Goal: Task Accomplishment & Management: Complete application form

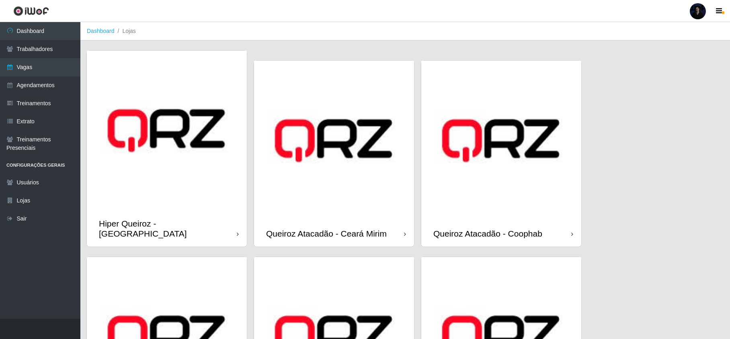
scroll to position [134, 0]
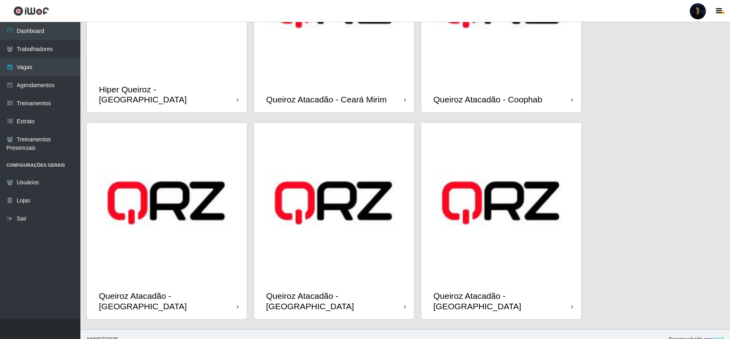
click at [369, 270] on img at bounding box center [334, 203] width 160 height 160
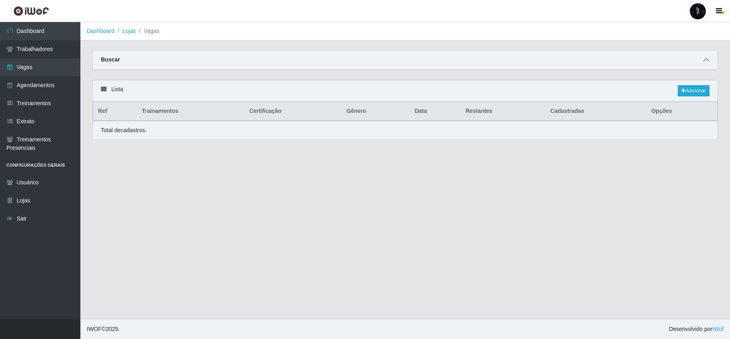
click at [709, 57] on span at bounding box center [706, 59] width 10 height 9
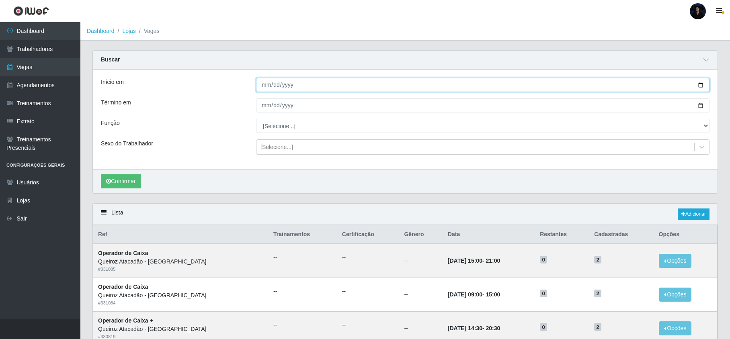
click at [701, 84] on input "Início em" at bounding box center [482, 85] width 453 height 14
type input "[DATE]"
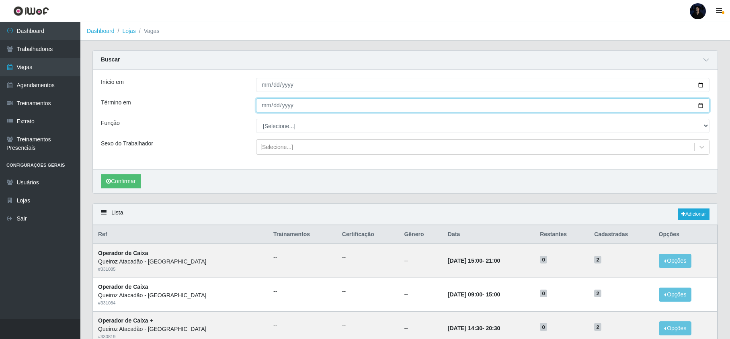
click at [701, 103] on input "Término em" at bounding box center [482, 105] width 453 height 14
type input "[DATE]"
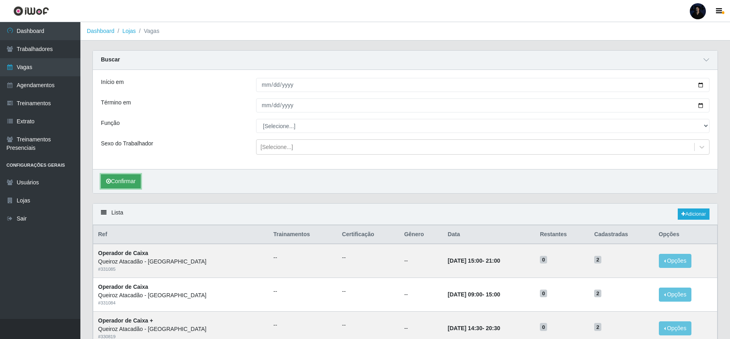
click at [134, 183] on button "Confirmar" at bounding box center [121, 181] width 40 height 14
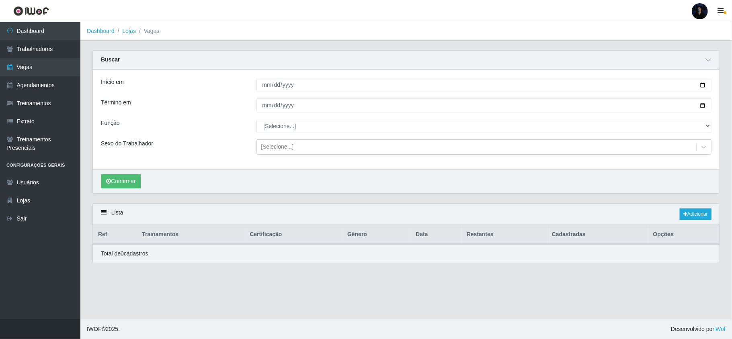
click at [730, 47] on main "Dashboard Lojas Vagas Carregando... Buscar Início em [DATE] Término em [DATE] F…" at bounding box center [406, 170] width 652 height 297
click at [699, 12] on div at bounding box center [700, 11] width 16 height 16
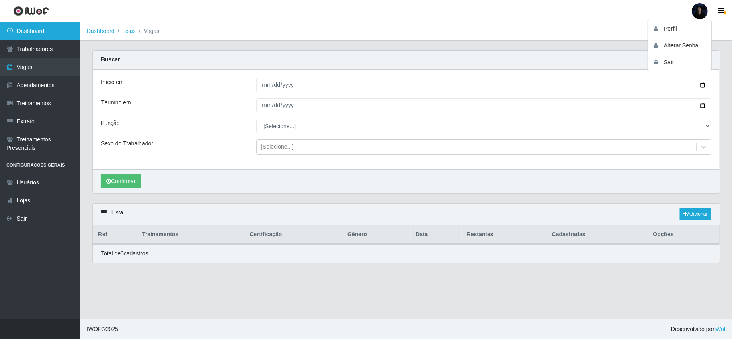
click at [36, 33] on link "Dashboard" at bounding box center [40, 31] width 80 height 18
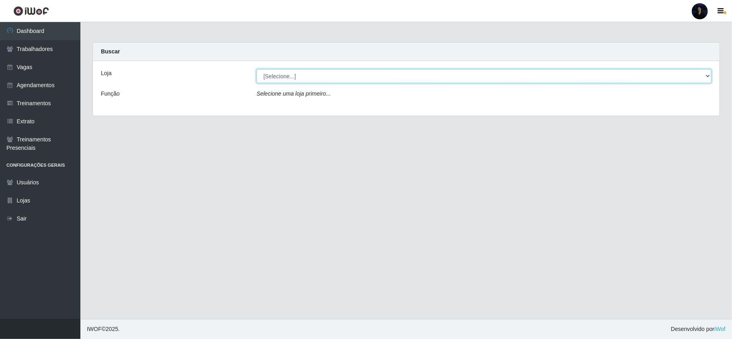
click at [311, 77] on select "[Selecione...] Hiper Queiroz - [GEOGRAPHIC_DATA] [GEOGRAPHIC_DATA] [GEOGRAPHIC_…" at bounding box center [483, 76] width 455 height 14
select select "225"
click at [256, 69] on select "[Selecione...] Hiper Queiroz - [GEOGRAPHIC_DATA] [GEOGRAPHIC_DATA] [GEOGRAPHIC_…" at bounding box center [483, 76] width 455 height 14
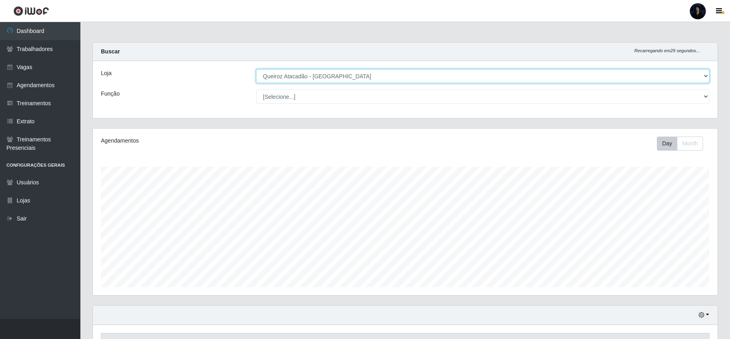
scroll to position [167, 624]
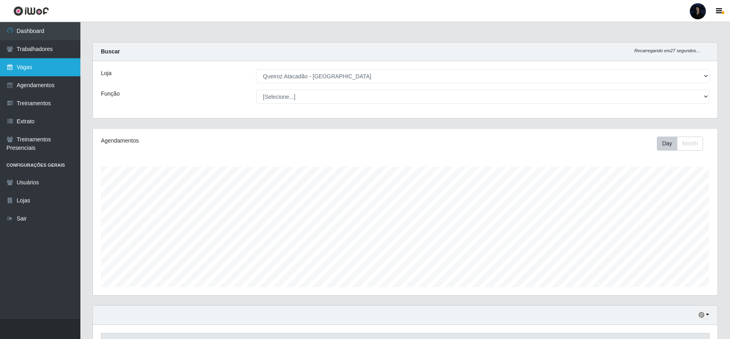
click at [31, 64] on link "Vagas" at bounding box center [40, 67] width 80 height 18
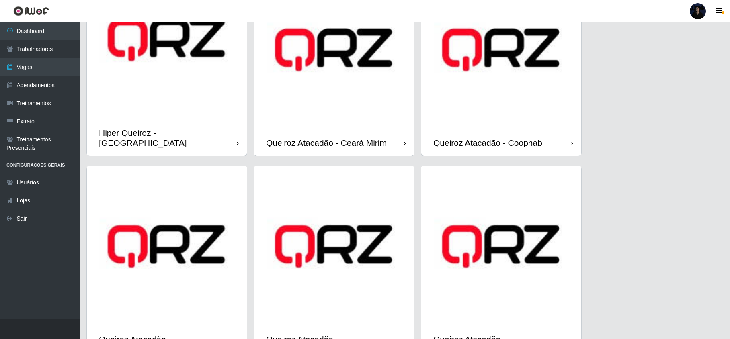
scroll to position [134, 0]
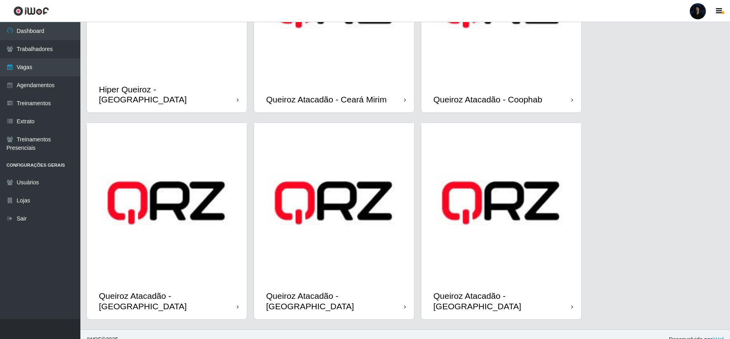
click at [304, 271] on img at bounding box center [334, 203] width 160 height 160
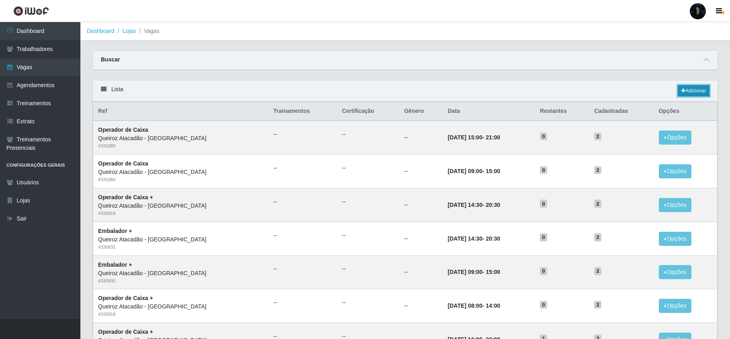
click at [701, 89] on link "Adicionar" at bounding box center [694, 90] width 32 height 11
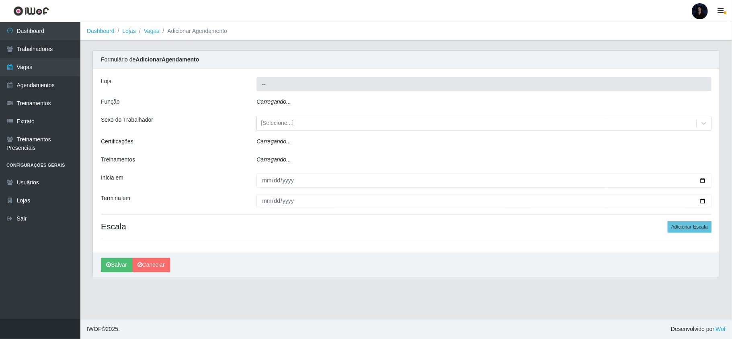
type input "Queiroz Atacadão - [GEOGRAPHIC_DATA]"
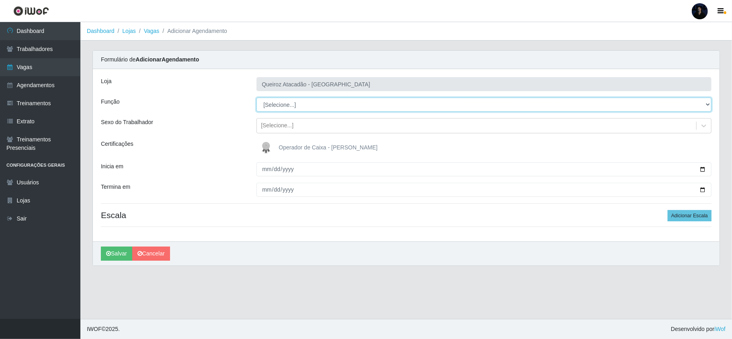
click at [285, 103] on select "[Selecione...] Embalador Embalador + Embalador ++ Operador de Caixa Operador de…" at bounding box center [483, 105] width 455 height 14
select select "72"
click at [256, 98] on select "[Selecione...] Embalador Embalador + Embalador ++ Operador de Caixa Operador de…" at bounding box center [483, 105] width 455 height 14
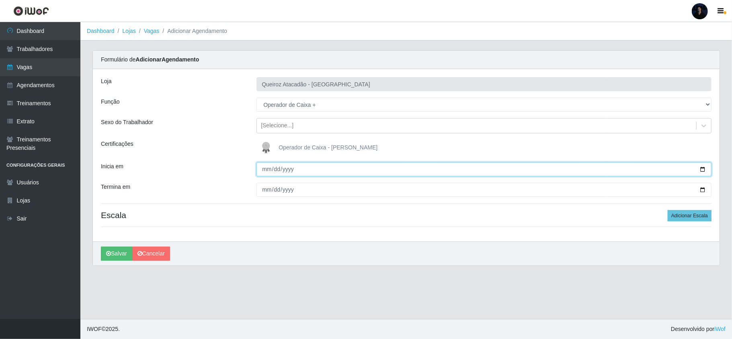
click at [263, 173] on input "Inicia em" at bounding box center [483, 169] width 455 height 14
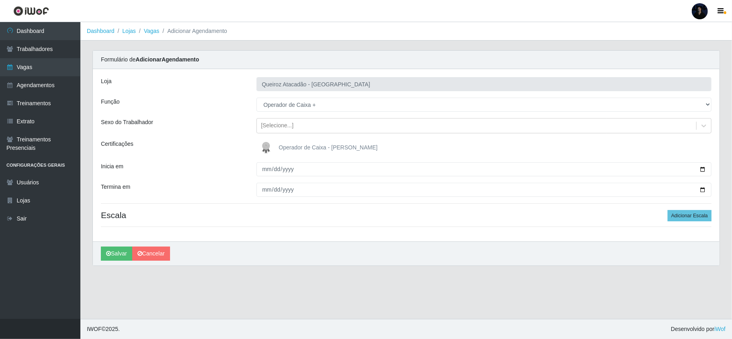
click at [266, 152] on img at bounding box center [267, 148] width 19 height 16
click at [0, 0] on input "Operador de Caixa - [PERSON_NAME]" at bounding box center [0, 0] width 0 height 0
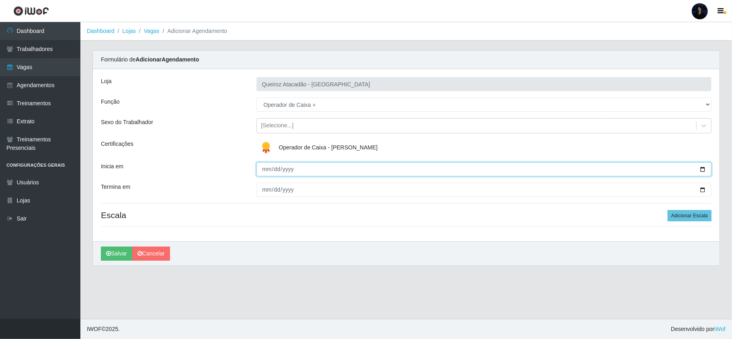
click at [262, 173] on input "Inicia em" at bounding box center [483, 169] width 455 height 14
type input "[DATE]"
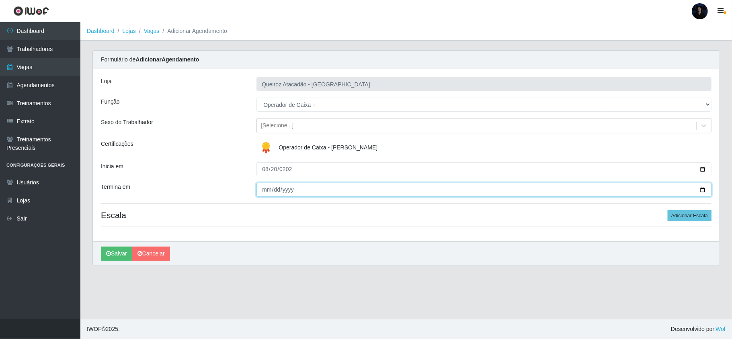
click at [267, 192] on input "Termina em" at bounding box center [483, 190] width 455 height 14
type input "[DATE]"
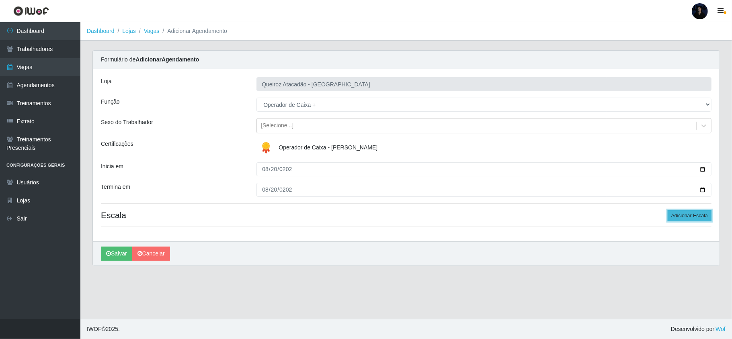
click at [677, 217] on button "Adicionar Escala" at bounding box center [690, 215] width 44 height 11
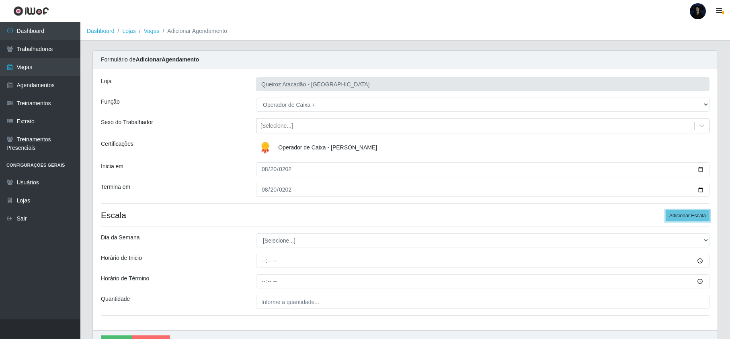
scroll to position [47, 0]
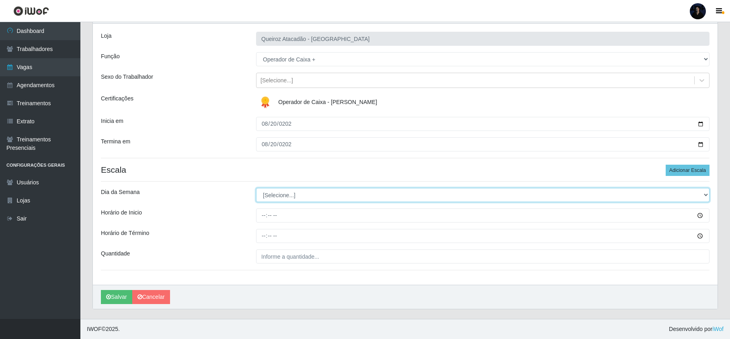
click at [267, 198] on select "[Selecione...] Segunda Terça Quarta Quinta Sexta Sábado Domingo" at bounding box center [482, 195] width 453 height 14
select select "3"
click at [256, 188] on select "[Selecione...] Segunda Terça Quarta Quinta Sexta Sábado Domingo" at bounding box center [482, 195] width 453 height 14
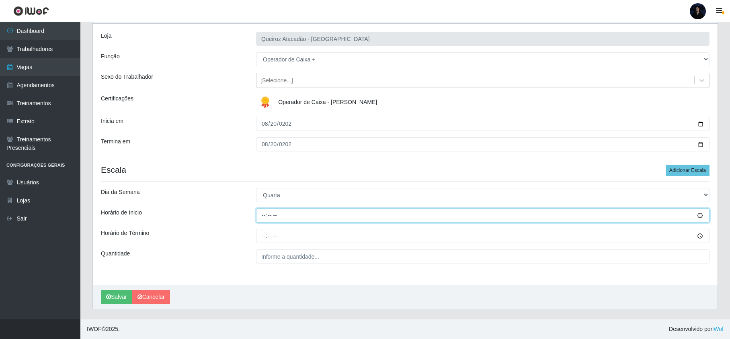
click at [260, 211] on input "Horário de Inicio" at bounding box center [482, 216] width 453 height 14
type input "09:00"
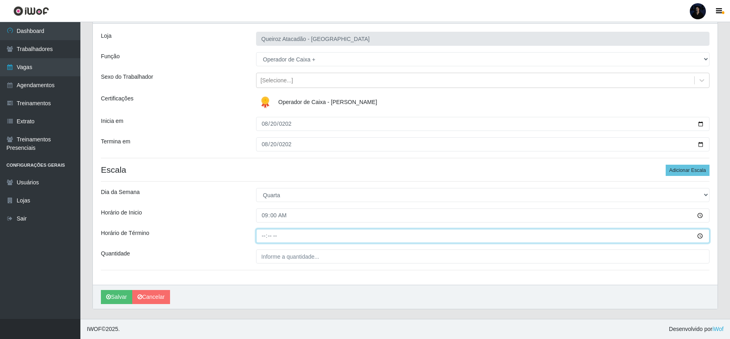
click at [262, 238] on input "Horário de Término" at bounding box center [482, 236] width 453 height 14
type input "15:00"
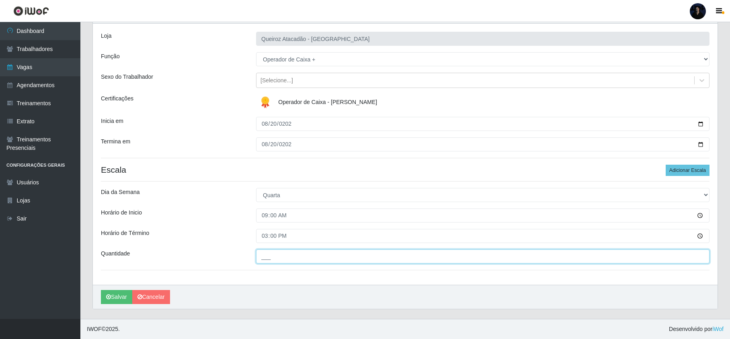
click at [266, 257] on input "___" at bounding box center [482, 257] width 453 height 14
type input "2__"
click at [113, 295] on button "Salvar" at bounding box center [116, 297] width 31 height 14
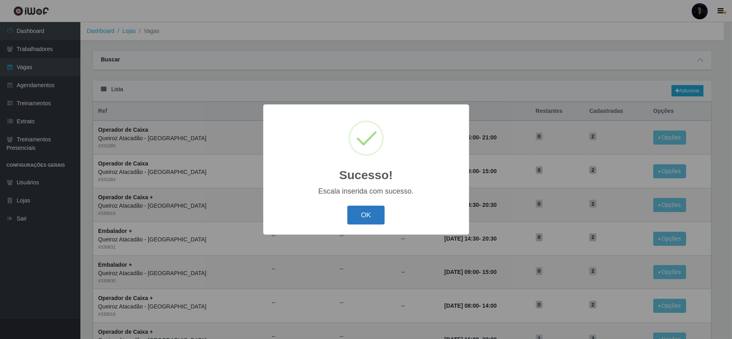
click at [369, 215] on button "OK" at bounding box center [365, 215] width 37 height 19
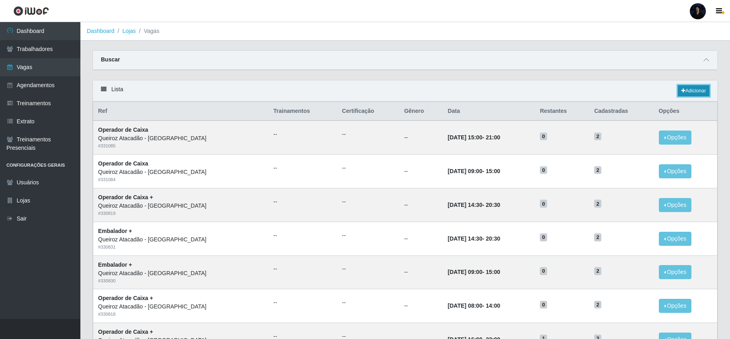
click at [695, 94] on link "Adicionar" at bounding box center [694, 90] width 32 height 11
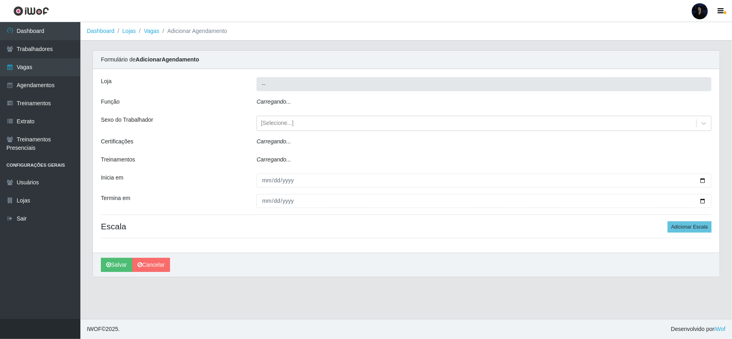
type input "Queiroz Atacadão - [GEOGRAPHIC_DATA]"
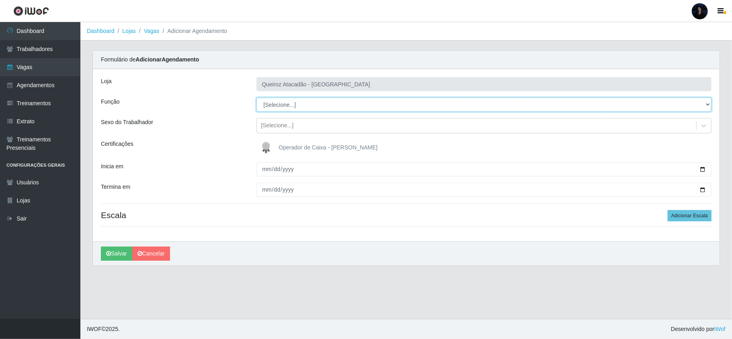
click at [271, 108] on select "[Selecione...] Embalador Embalador + Embalador ++ Operador de Caixa Operador de…" at bounding box center [483, 105] width 455 height 14
select select "22"
click at [256, 98] on select "[Selecione...] Embalador Embalador + Embalador ++ Operador de Caixa Operador de…" at bounding box center [483, 105] width 455 height 14
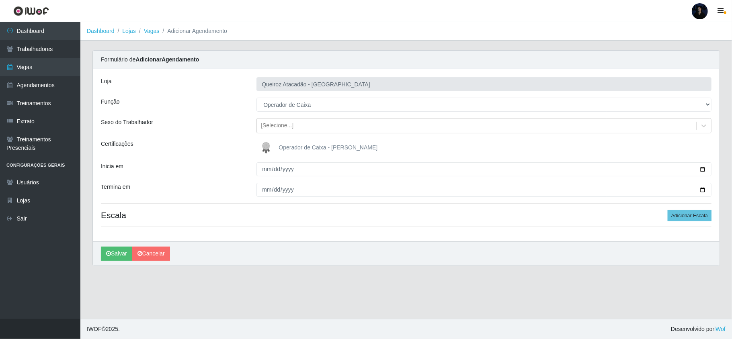
click at [264, 147] on img at bounding box center [267, 148] width 19 height 16
click at [0, 0] on input "Operador de Caixa - [PERSON_NAME]" at bounding box center [0, 0] width 0 height 0
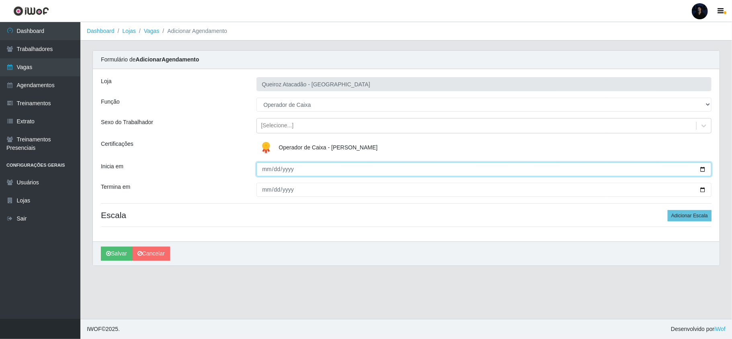
click at [264, 172] on input "Inicia em" at bounding box center [483, 169] width 455 height 14
type input "[DATE]"
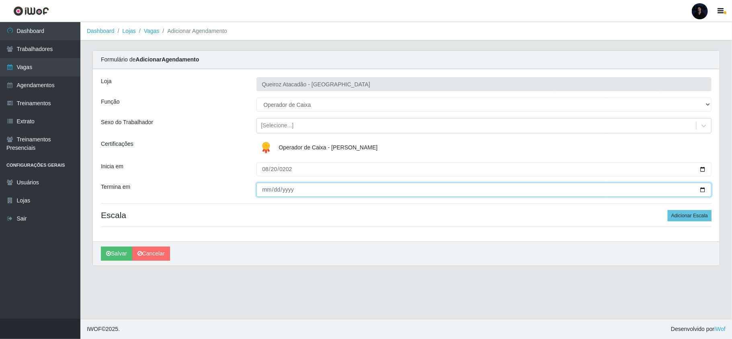
click at [267, 190] on input "Termina em" at bounding box center [483, 190] width 455 height 14
type input "[DATE]"
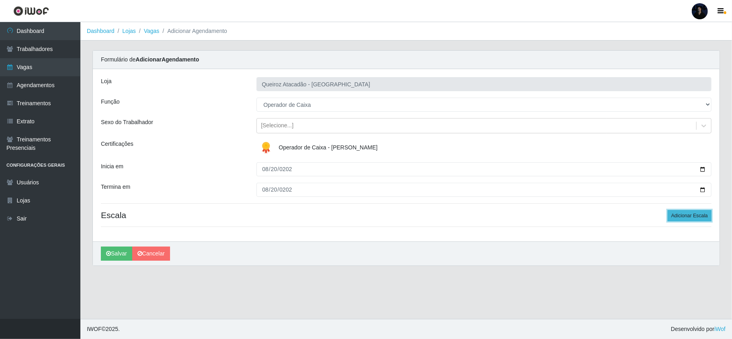
click at [702, 217] on button "Adicionar Escala" at bounding box center [690, 215] width 44 height 11
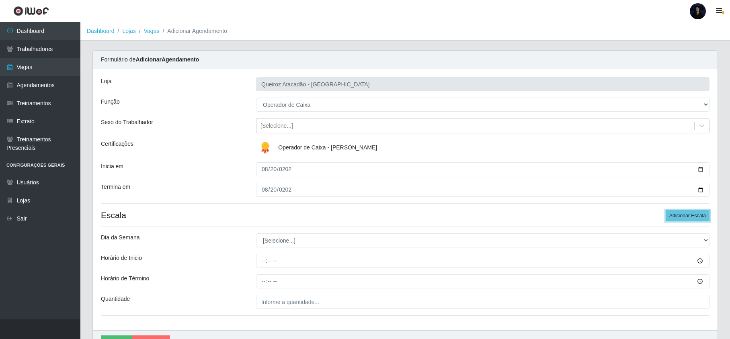
scroll to position [47, 0]
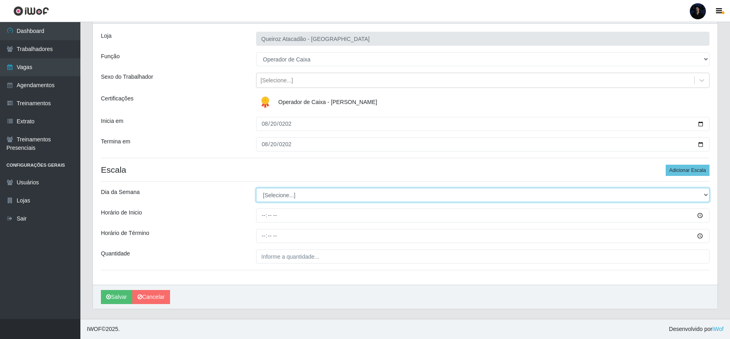
click at [282, 195] on select "[Selecione...] Segunda Terça Quarta Quinta Sexta Sábado Domingo" at bounding box center [482, 195] width 453 height 14
select select "3"
click at [256, 188] on select "[Selecione...] Segunda Terça Quarta Quinta Sexta Sábado Domingo" at bounding box center [482, 195] width 453 height 14
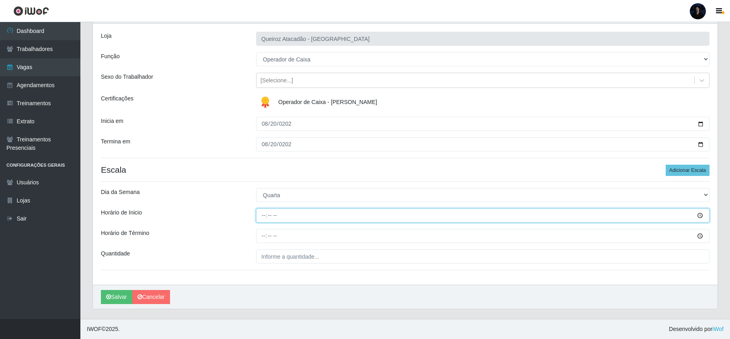
click at [262, 214] on input "Horário de Inicio" at bounding box center [482, 216] width 453 height 14
type input "16:00"
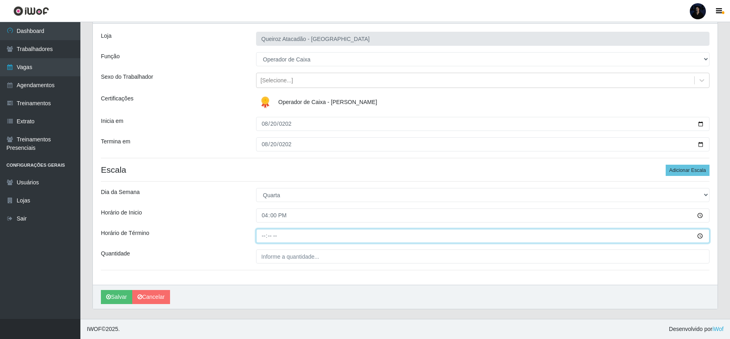
click at [261, 234] on input "Horário de Término" at bounding box center [482, 236] width 453 height 14
type input "22:00"
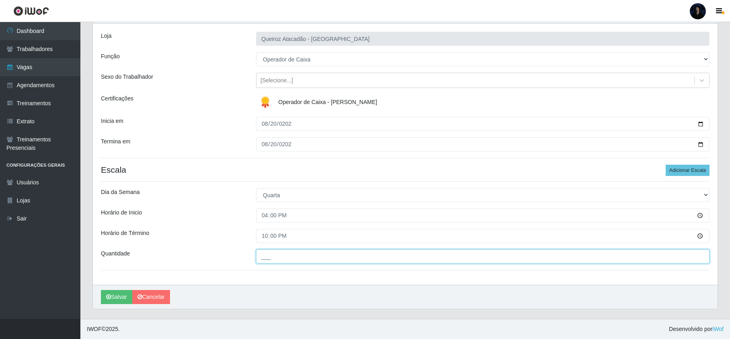
click at [264, 260] on input "___" at bounding box center [482, 257] width 453 height 14
type input "2__"
click at [117, 292] on button "Salvar" at bounding box center [116, 297] width 31 height 14
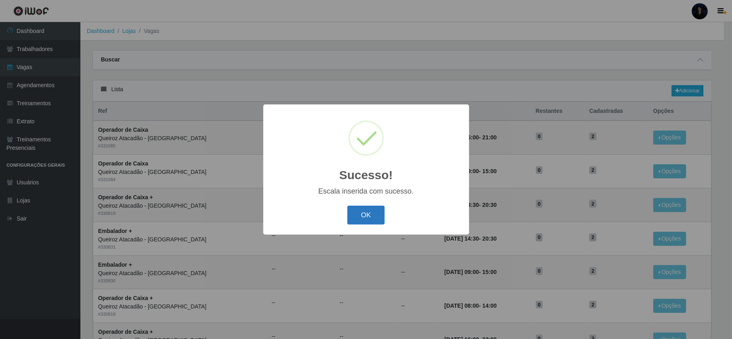
click at [380, 219] on button "OK" at bounding box center [365, 215] width 37 height 19
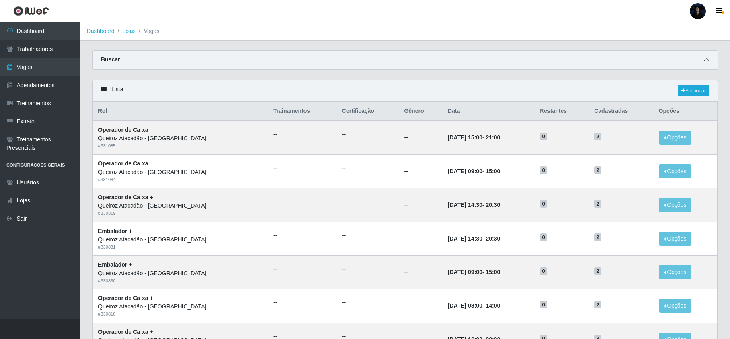
click at [705, 59] on icon at bounding box center [706, 60] width 6 height 6
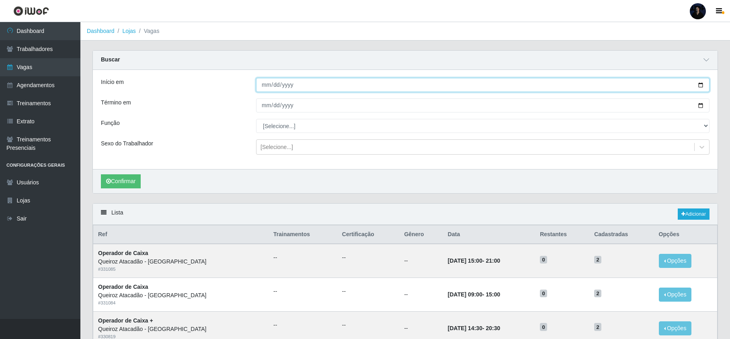
click at [701, 84] on input "Início em" at bounding box center [482, 85] width 453 height 14
type input "[DATE]"
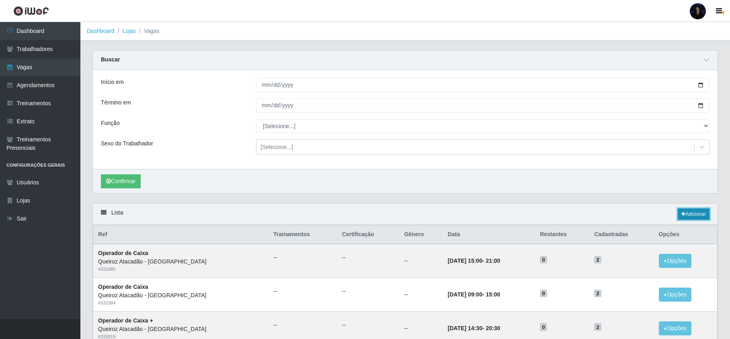
click at [685, 214] on link "Adicionar" at bounding box center [694, 214] width 32 height 11
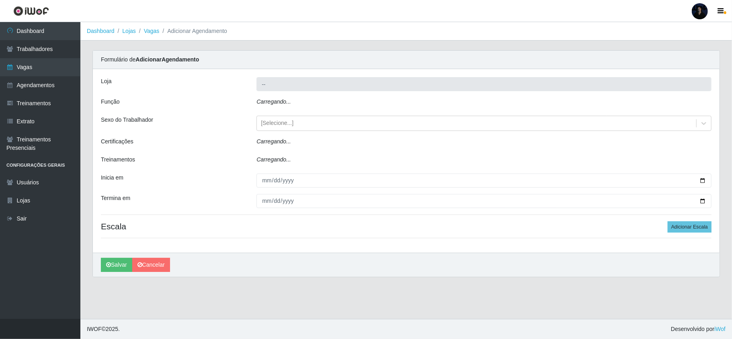
type input "Queiroz Atacadão - [GEOGRAPHIC_DATA]"
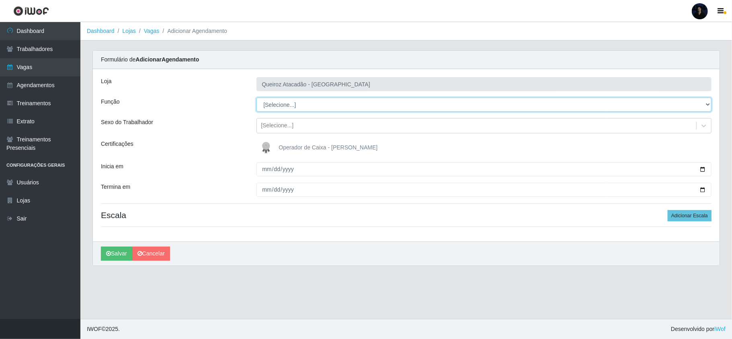
click at [296, 104] on select "[Selecione...] Embalador Embalador + Embalador ++ Operador de Caixa Operador de…" at bounding box center [483, 105] width 455 height 14
select select "1"
click at [256, 98] on select "[Selecione...] Embalador Embalador + Embalador ++ Operador de Caixa Operador de…" at bounding box center [483, 105] width 455 height 14
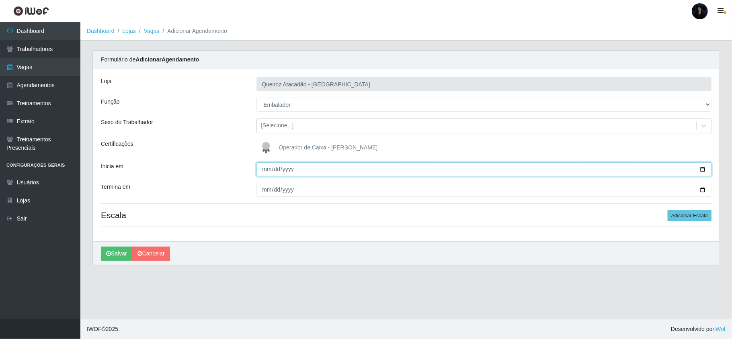
click at [261, 173] on input "Inicia em" at bounding box center [483, 169] width 455 height 14
type input "[DATE]"
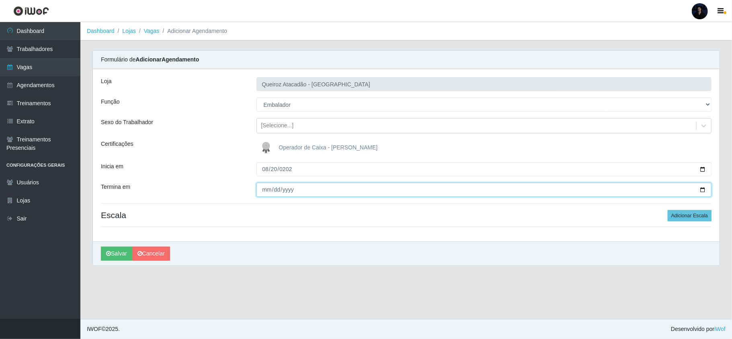
click at [263, 191] on input "Termina em" at bounding box center [483, 190] width 455 height 14
type input "[DATE]"
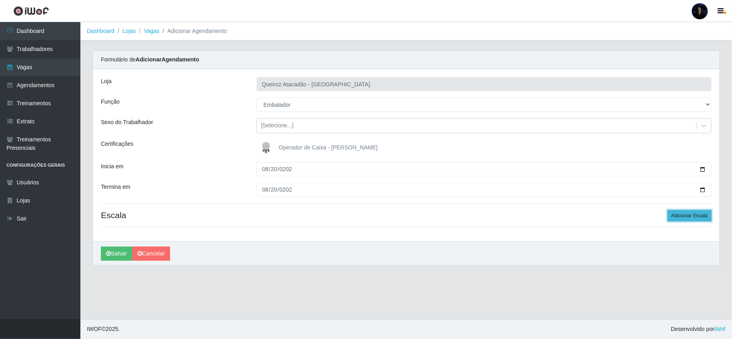
click at [695, 216] on button "Adicionar Escala" at bounding box center [690, 215] width 44 height 11
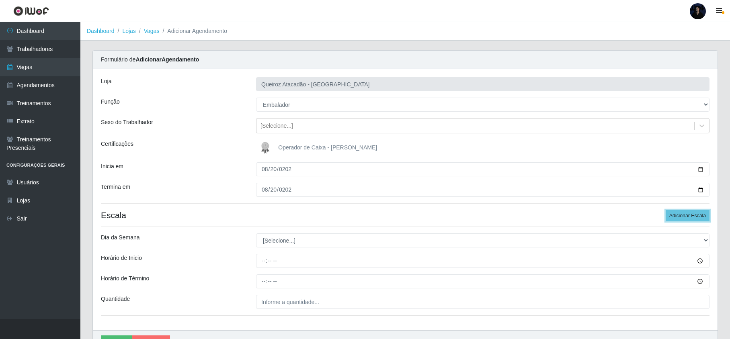
scroll to position [47, 0]
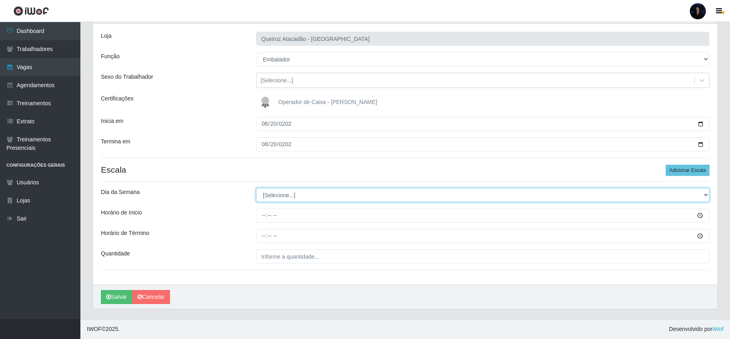
click at [311, 191] on select "[Selecione...] Segunda Terça Quarta Quinta Sexta Sábado Domingo" at bounding box center [482, 195] width 453 height 14
select select "3"
click at [256, 188] on select "[Selecione...] Segunda Terça Quarta Quinta Sexta Sábado Domingo" at bounding box center [482, 195] width 453 height 14
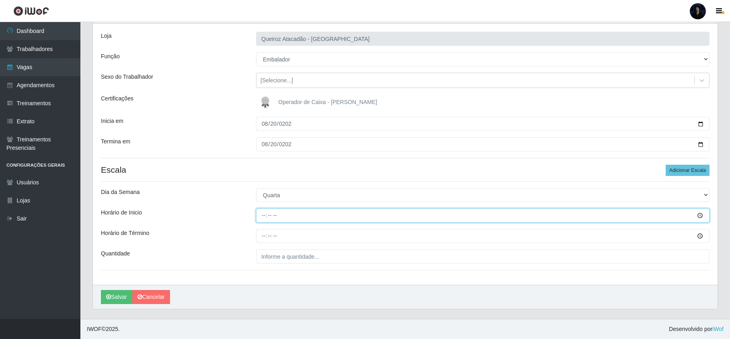
click at [260, 217] on input "Horário de Inicio" at bounding box center [482, 216] width 453 height 14
type input "16:00"
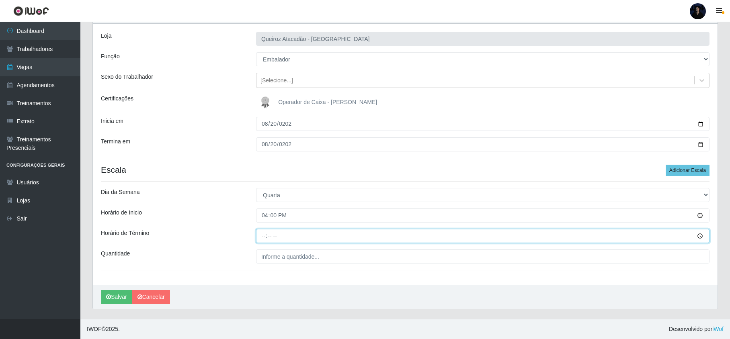
click at [261, 230] on input "Horário de Término" at bounding box center [482, 236] width 453 height 14
type input "22:00"
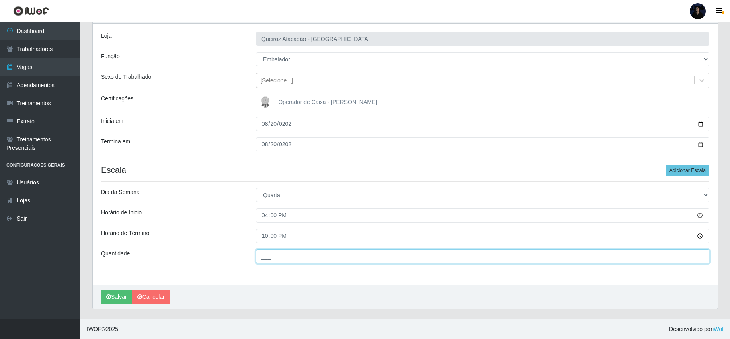
click at [266, 254] on input "___" at bounding box center [482, 257] width 453 height 14
type input "2__"
click at [111, 294] on icon "submit" at bounding box center [108, 297] width 5 height 6
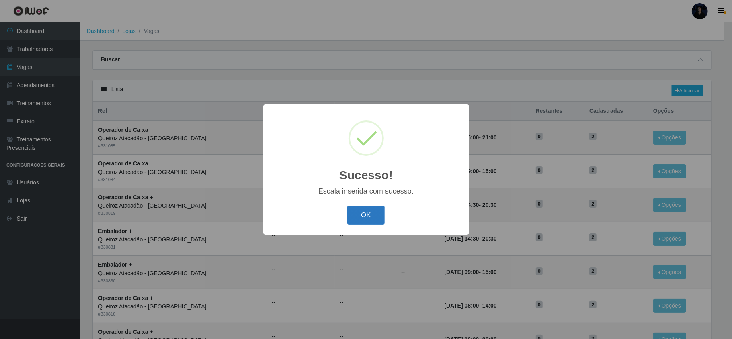
click at [367, 213] on button "OK" at bounding box center [365, 215] width 37 height 19
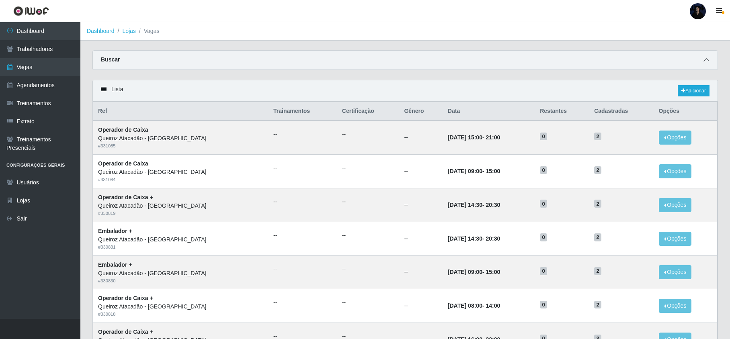
click at [704, 58] on icon at bounding box center [706, 60] width 6 height 6
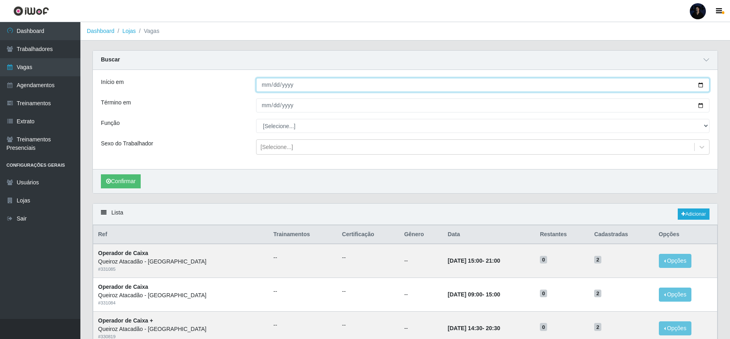
click at [699, 86] on input "Início em" at bounding box center [482, 85] width 453 height 14
type input "[DATE]"
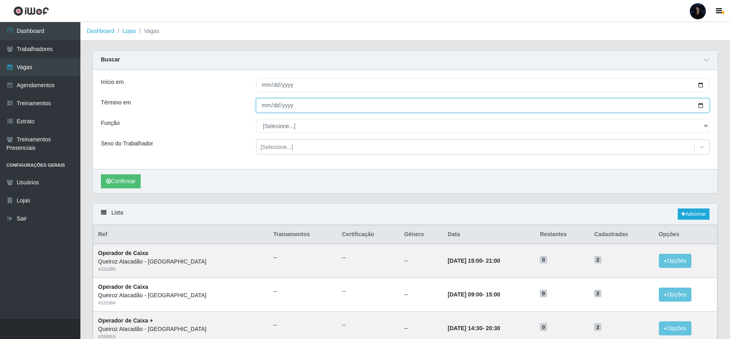
click at [701, 105] on input "Término em" at bounding box center [482, 105] width 453 height 14
type input "[DATE]"
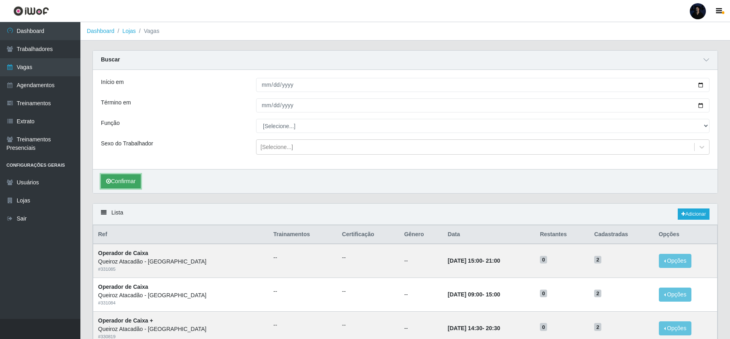
click at [127, 184] on button "Confirmar" at bounding box center [121, 181] width 40 height 14
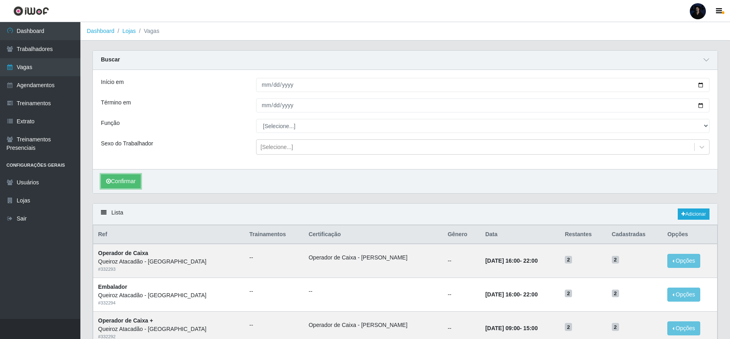
scroll to position [64, 0]
